Goal: Information Seeking & Learning: Learn about a topic

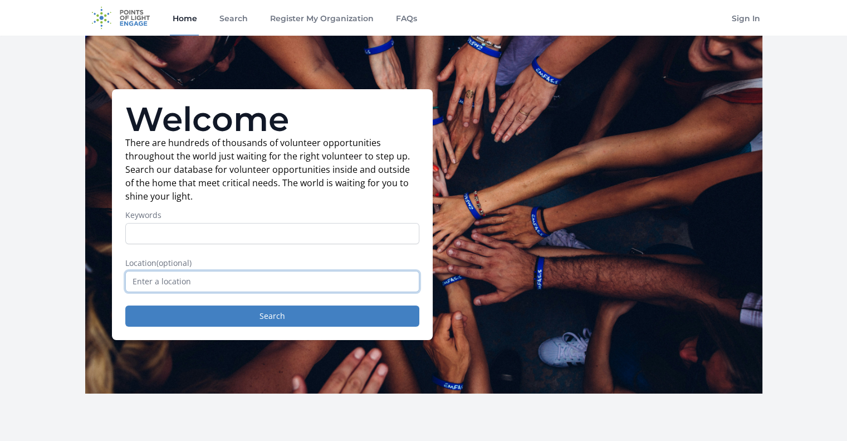
click at [192, 283] on input "text" at bounding box center [272, 281] width 294 height 21
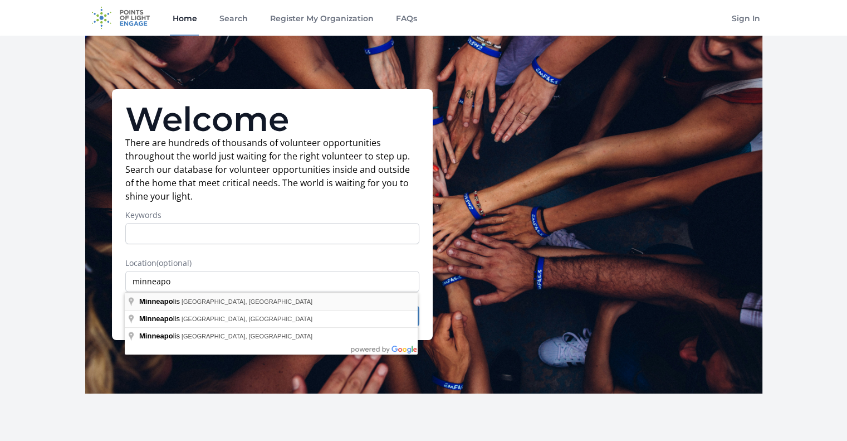
type input "[GEOGRAPHIC_DATA], [GEOGRAPHIC_DATA], [GEOGRAPHIC_DATA]"
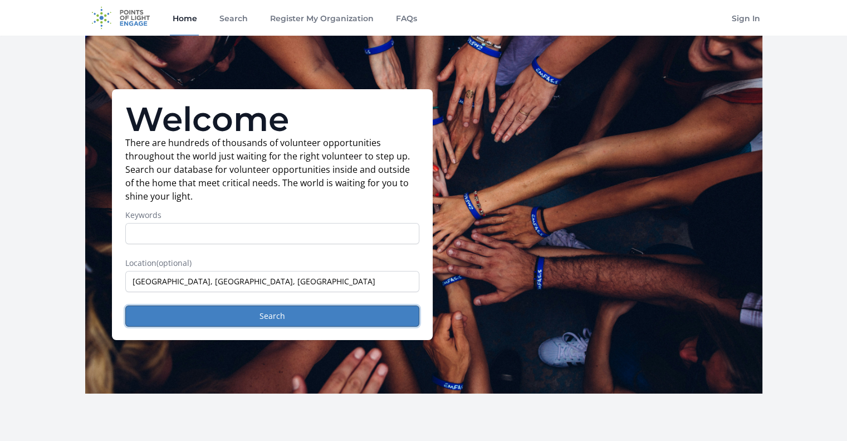
click at [183, 308] on button "Search" at bounding box center [272, 315] width 294 height 21
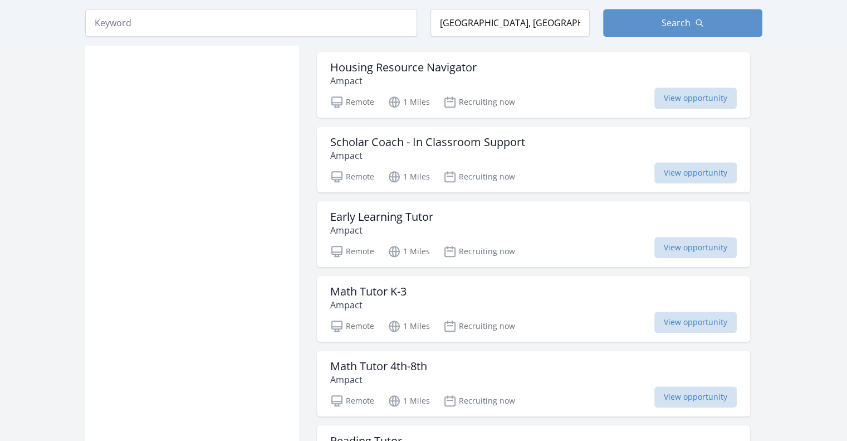
scroll to position [1456, 0]
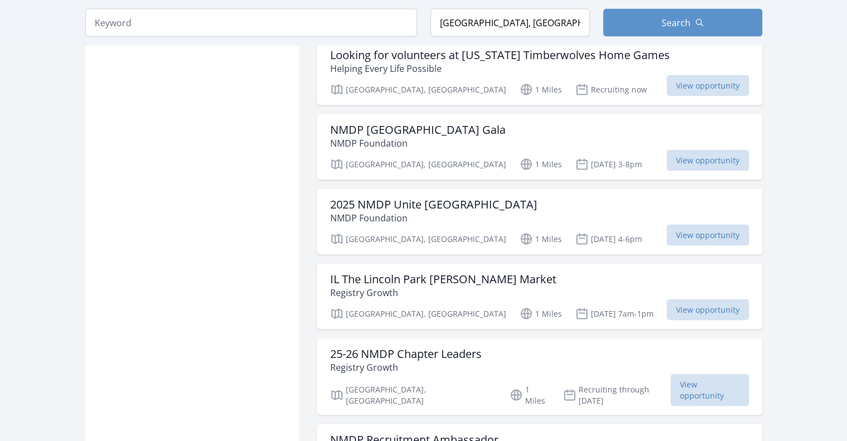
scroll to position [2613, 0]
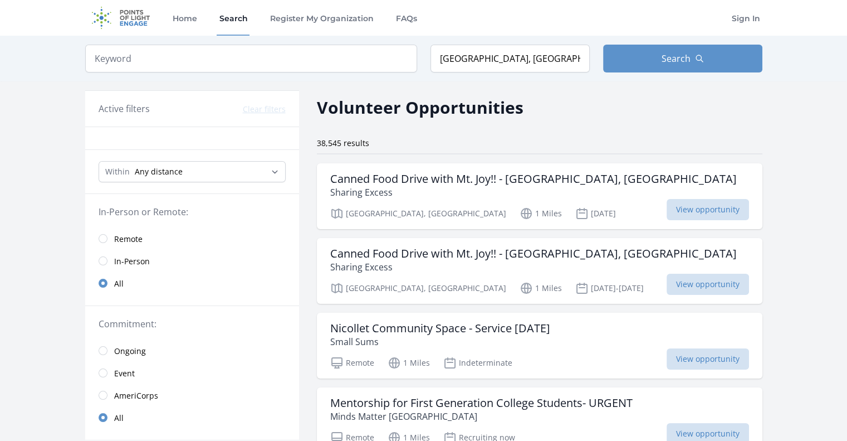
click at [169, 147] on div at bounding box center [192, 138] width 214 height 23
click at [156, 133] on div at bounding box center [192, 138] width 214 height 23
click at [177, 54] on input "search" at bounding box center [251, 59] width 332 height 28
type input "emergency"
click button "submit" at bounding box center [0, 0] width 0 height 0
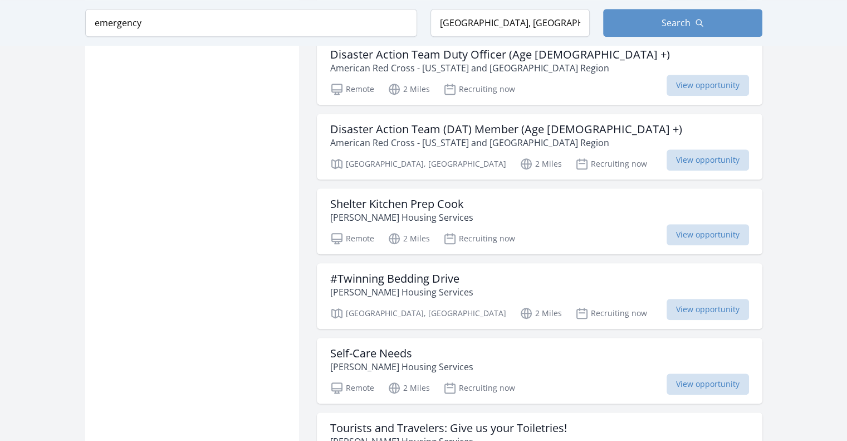
scroll to position [868, 0]
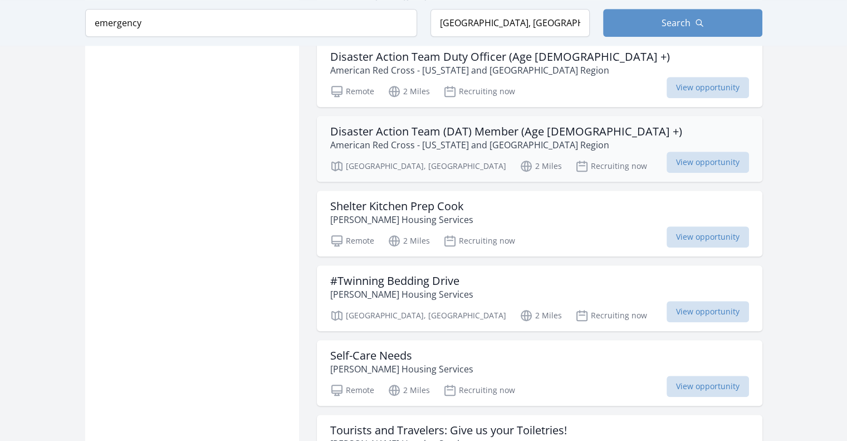
click at [459, 138] on p "American Red Cross - Minnesota and Dakotas Region" at bounding box center [506, 144] width 352 height 13
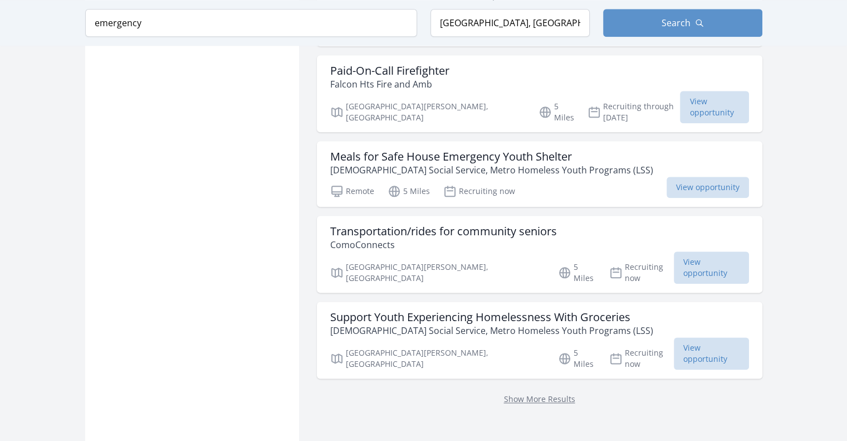
scroll to position [1312, 0]
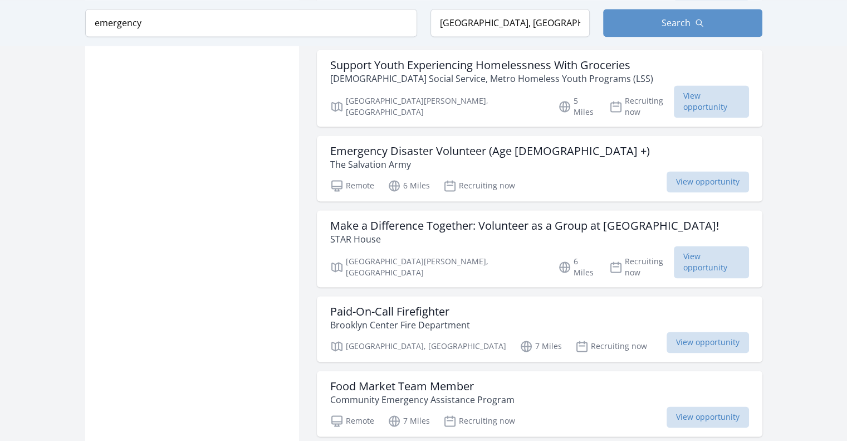
scroll to position [1561, 0]
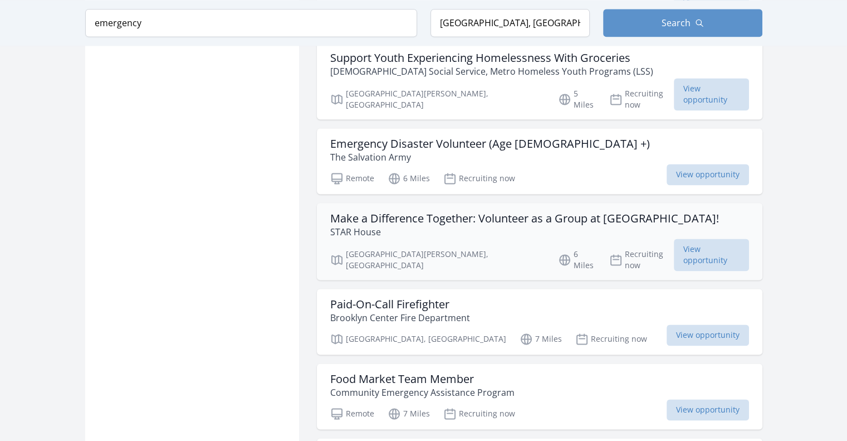
click at [462, 212] on h3 "Make a Difference Together: Volunteer as a Group at STAR House!" at bounding box center [524, 218] width 389 height 13
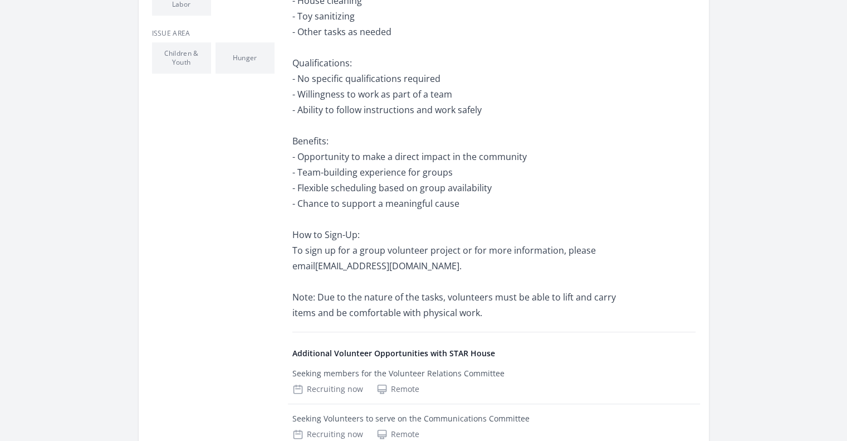
scroll to position [750, 0]
